Goal: Check status

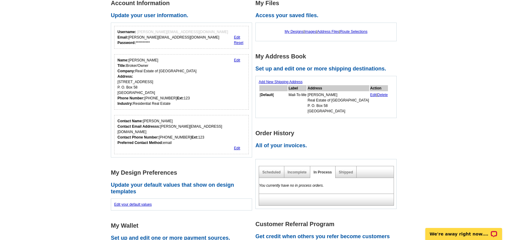
scroll to position [104, 0]
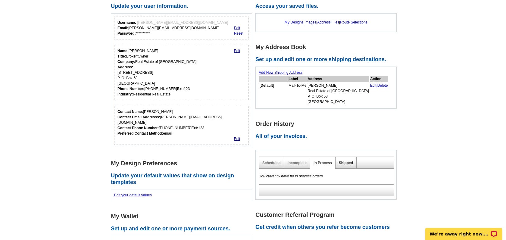
click at [341, 164] on link "Shipped" at bounding box center [346, 163] width 14 height 4
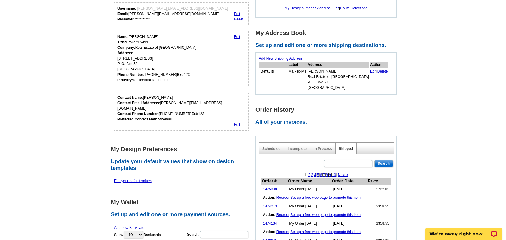
scroll to position [121, 0]
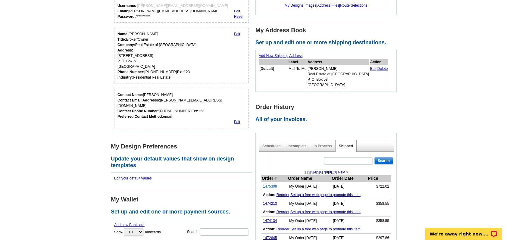
click at [273, 186] on link "1475308" at bounding box center [270, 186] width 14 height 4
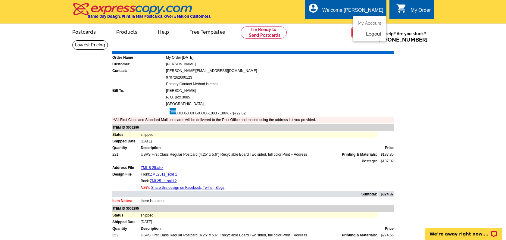
click at [371, 33] on link "Logout" at bounding box center [373, 33] width 15 height 5
